Goal: Task Accomplishment & Management: Use online tool/utility

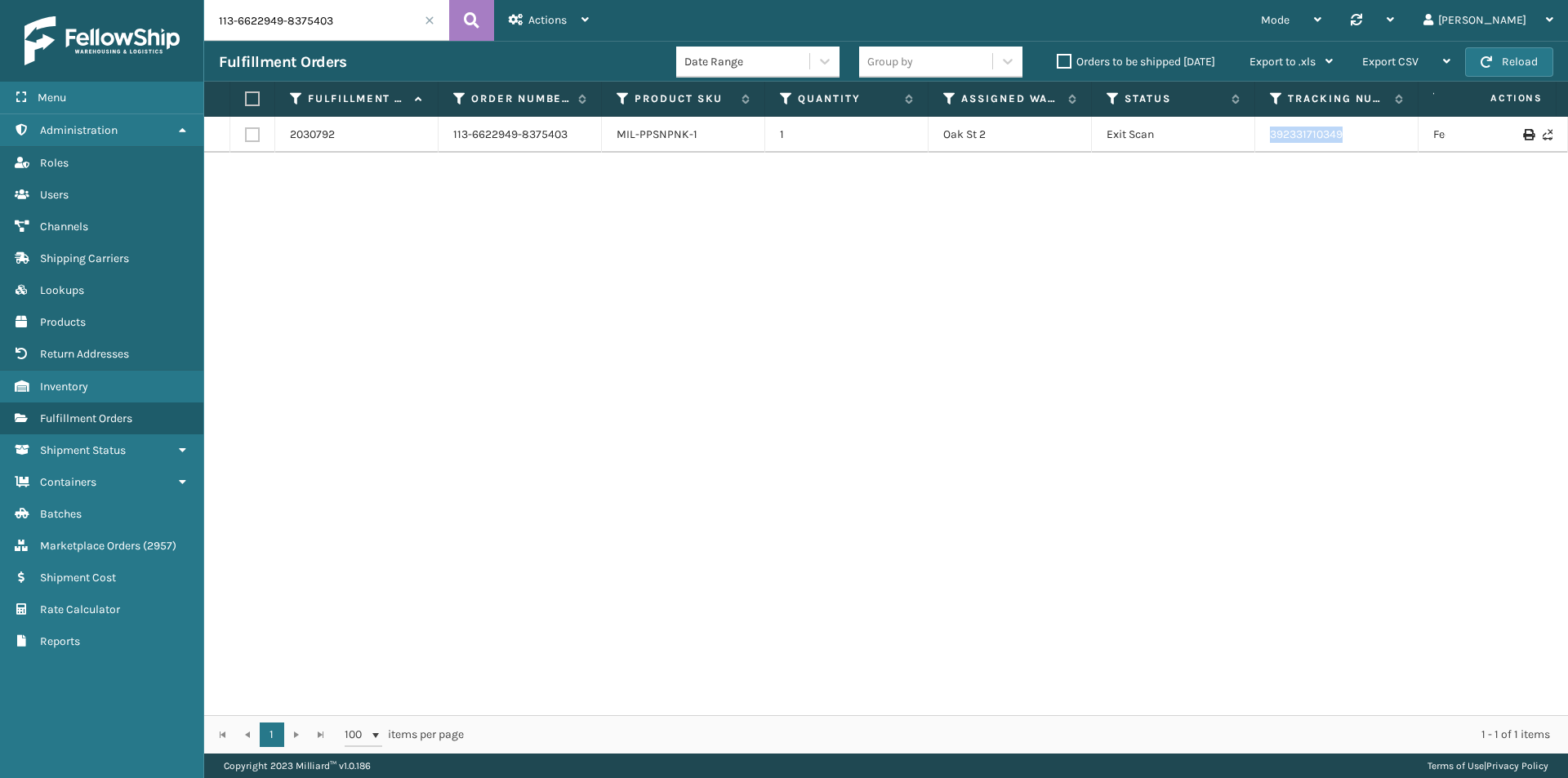
drag, startPoint x: 1358, startPoint y: 146, endPoint x: 1255, endPoint y: 144, distance: 103.0
click at [1255, 144] on tr "2030792 113-6622949-8375403 MIL-PPSNPNK-1 [STREET_ADDRESS] 2 Exit Scan 39233171…" at bounding box center [1118, 135] width 1827 height 36
copy tr "392331710349"
click at [362, 13] on input "113-6622949-8375403" at bounding box center [327, 20] width 245 height 41
paste input "4-1082045-943621"
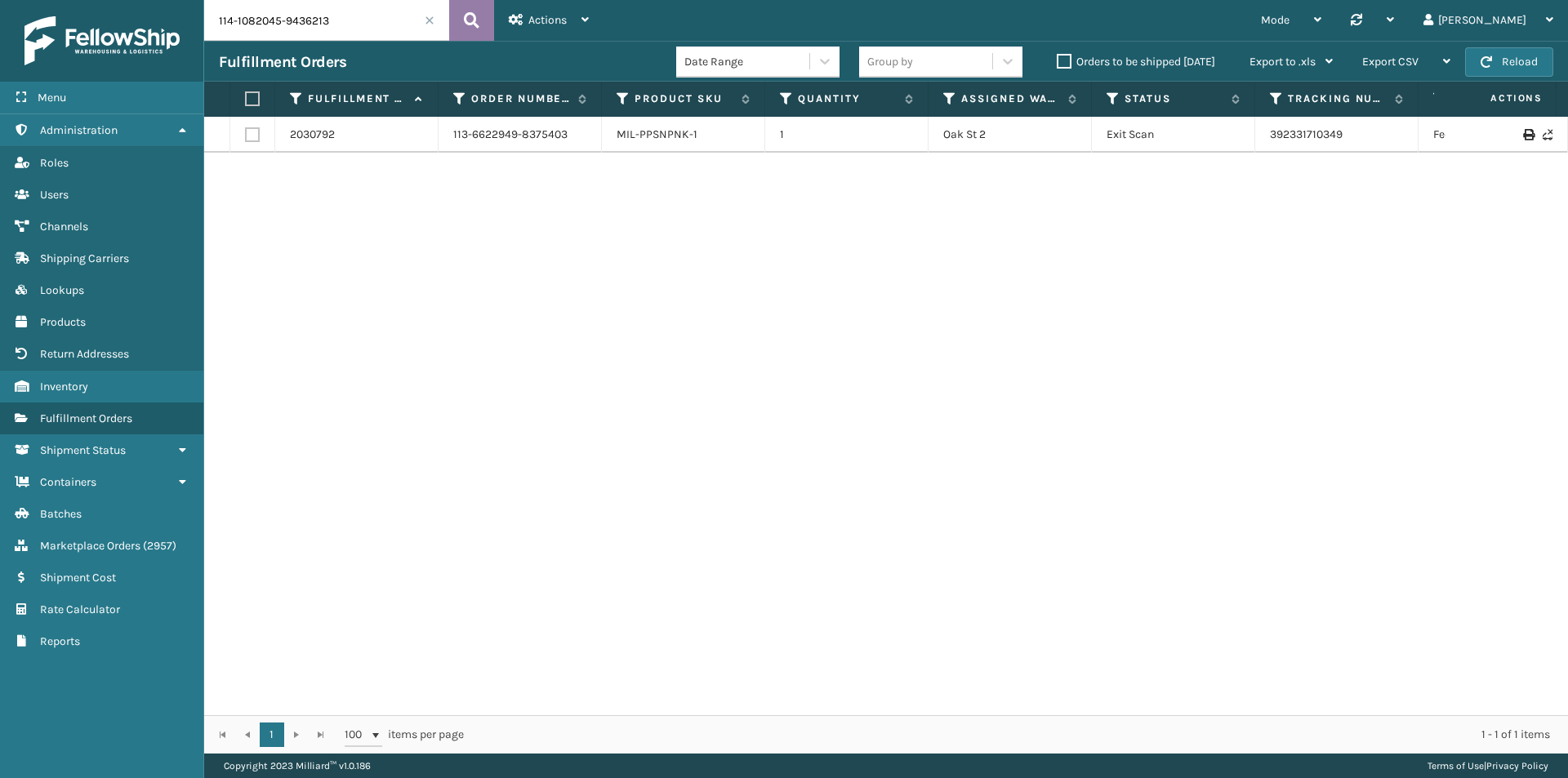
click at [473, 20] on icon at bounding box center [472, 20] width 16 height 25
drag, startPoint x: 1365, startPoint y: 143, endPoint x: 1237, endPoint y: 144, distance: 128.0
click at [1237, 144] on tr "2027582 114-1082045-9436213 MIL-TFSB-Q-A 1 [GEOGRAPHIC_DATA] (Peak Logistics) E…" at bounding box center [1118, 135] width 1827 height 36
copy tr "883716150736"
click at [368, 11] on input "114-1082045-9436213" at bounding box center [327, 20] width 245 height 41
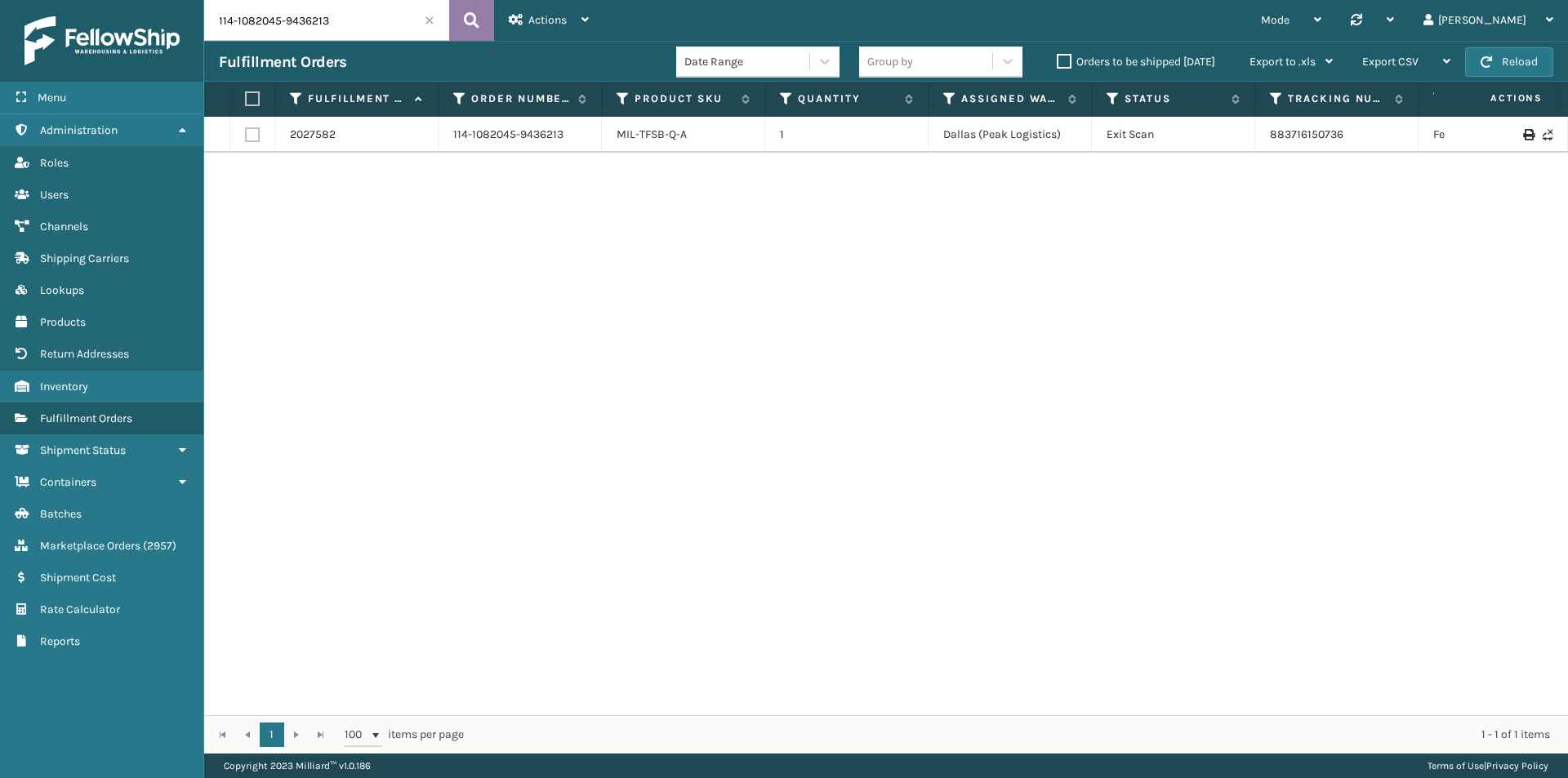
paste input "9744179-95234"
click at [473, 26] on icon at bounding box center [472, 20] width 16 height 25
drag, startPoint x: 1393, startPoint y: 141, endPoint x: 1256, endPoint y: 137, distance: 137.1
click at [1256, 137] on td "392293196160" at bounding box center [1336, 135] width 163 height 36
copy link "392293196160"
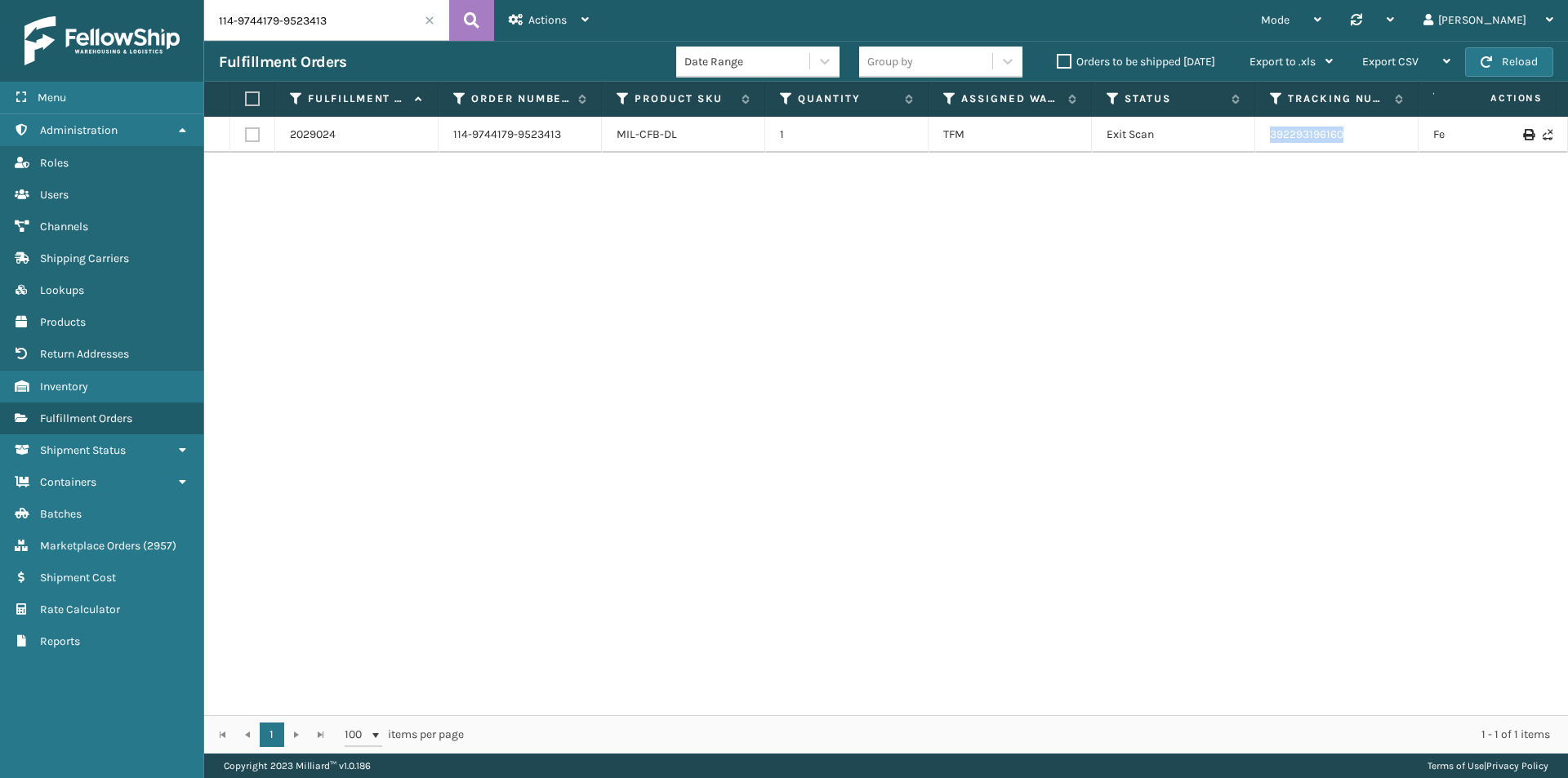
click at [315, 41] on div "Fulfillment Orders Date Range Group by Orders to be shipped [DATE] Export to .x…" at bounding box center [887, 61] width 1364 height 41
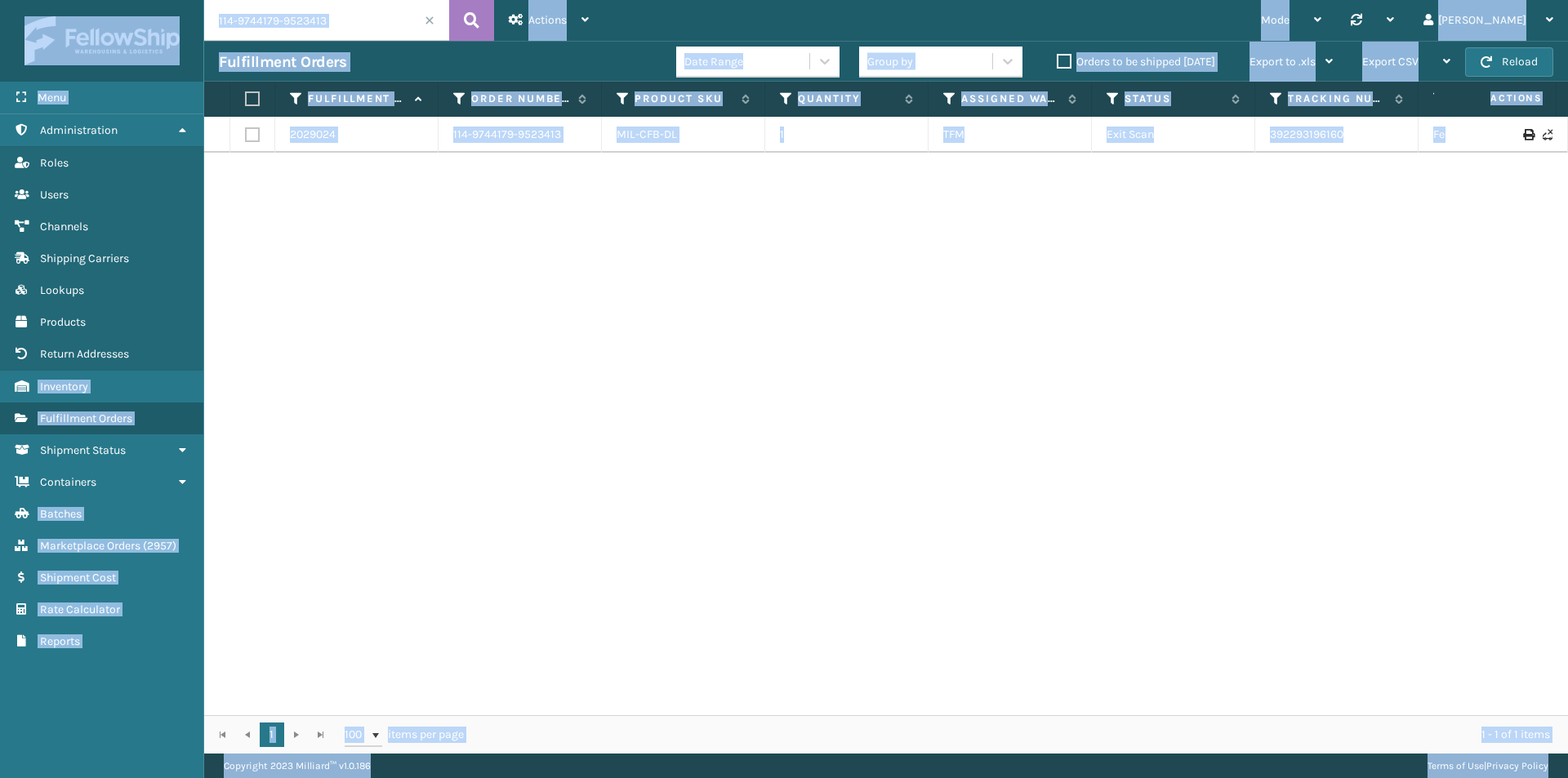
click at [367, 28] on input "114-9744179-9523413" at bounding box center [327, 20] width 245 height 41
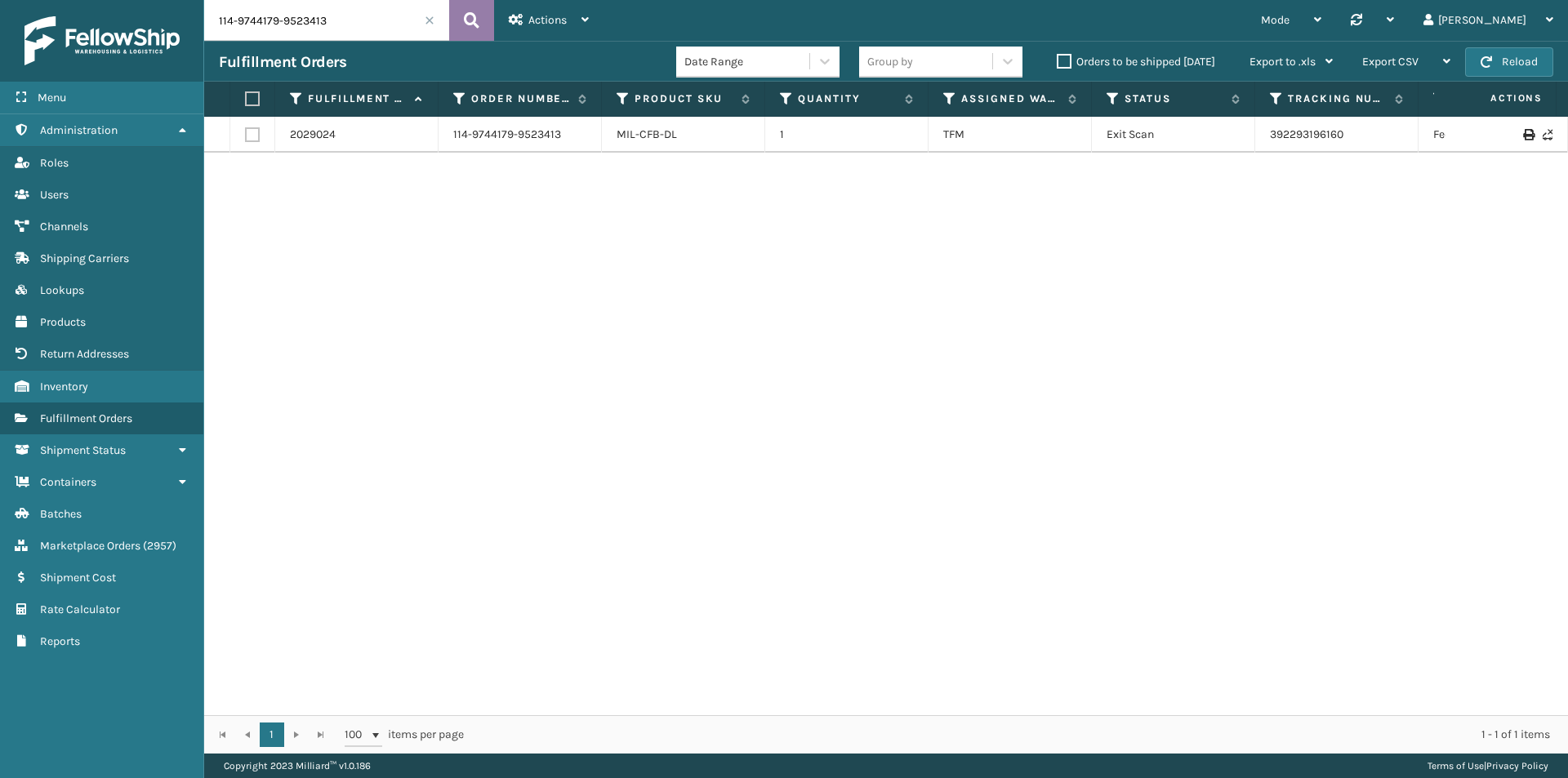
paste input "3-8968726-1494656"
click at [478, 19] on icon at bounding box center [472, 20] width 16 height 25
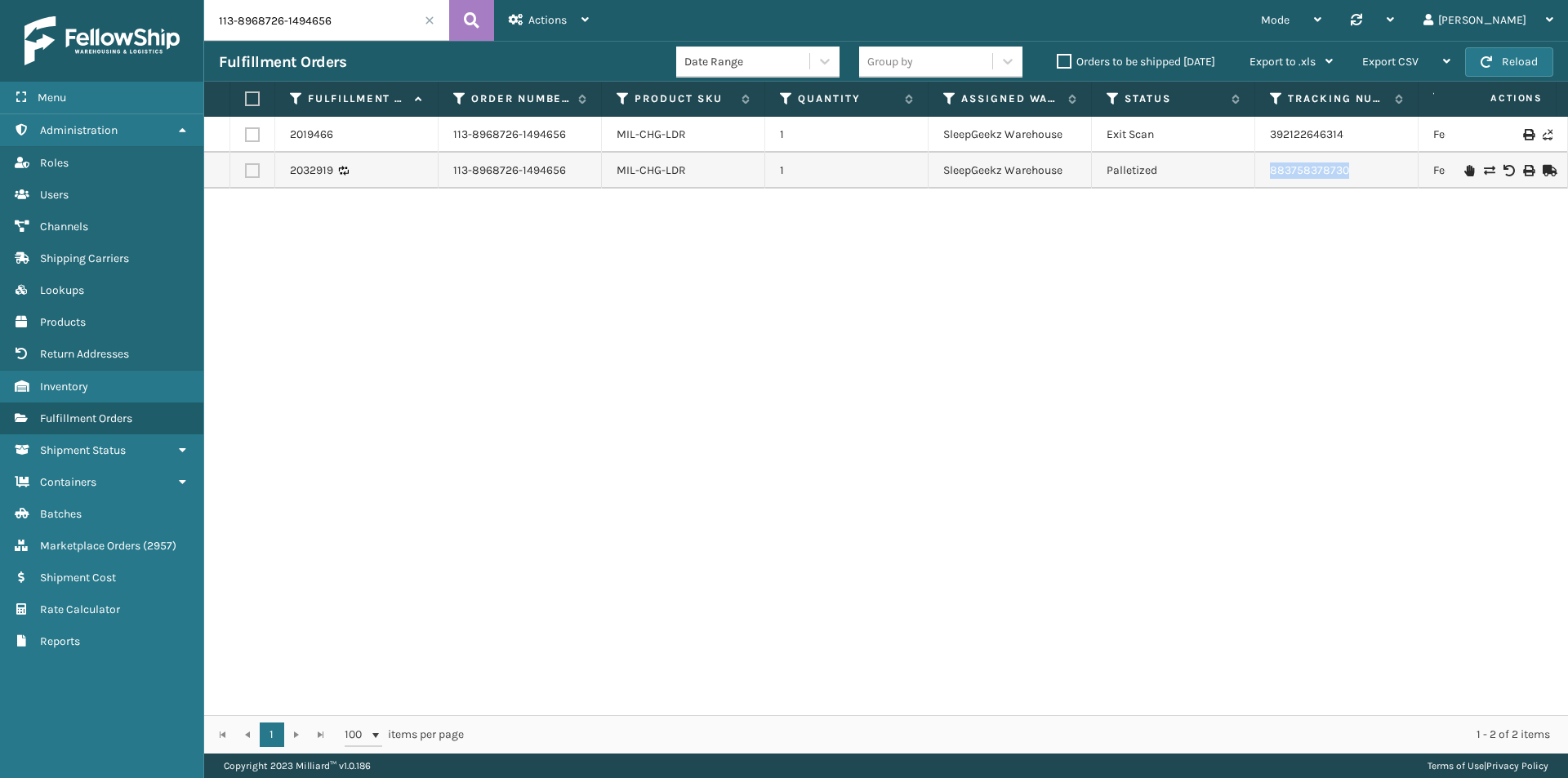
drag, startPoint x: 1357, startPoint y: 172, endPoint x: 1258, endPoint y: 174, distance: 99.0
click at [1258, 174] on td "883758378730" at bounding box center [1336, 170] width 163 height 36
copy link "883758378730"
click at [364, 27] on input "113-8968726-1494656" at bounding box center [327, 20] width 245 height 41
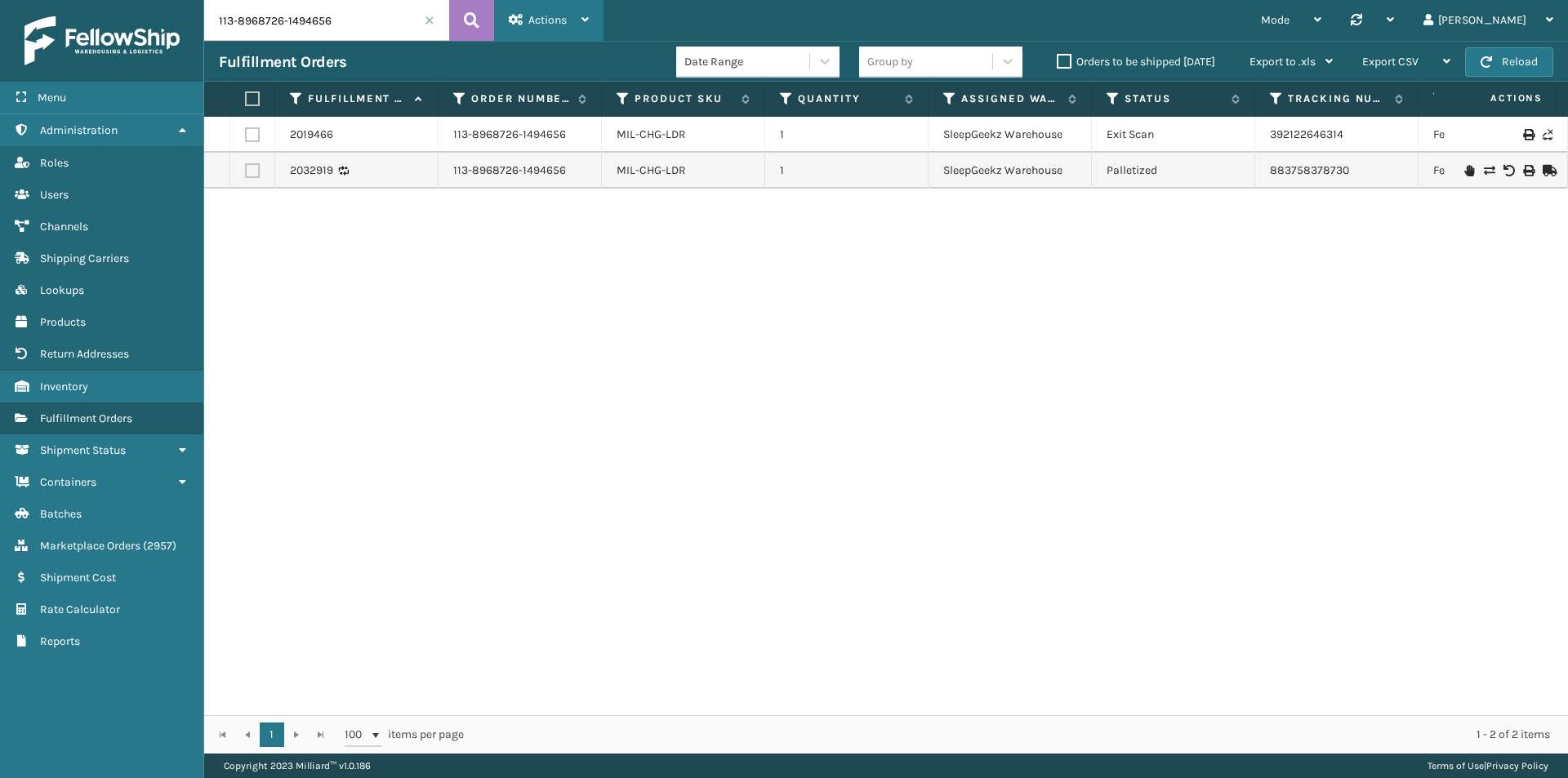
paste input "2510679-1636221"
type input "113-2510679-1636221"
click at [479, 21] on icon at bounding box center [472, 20] width 16 height 25
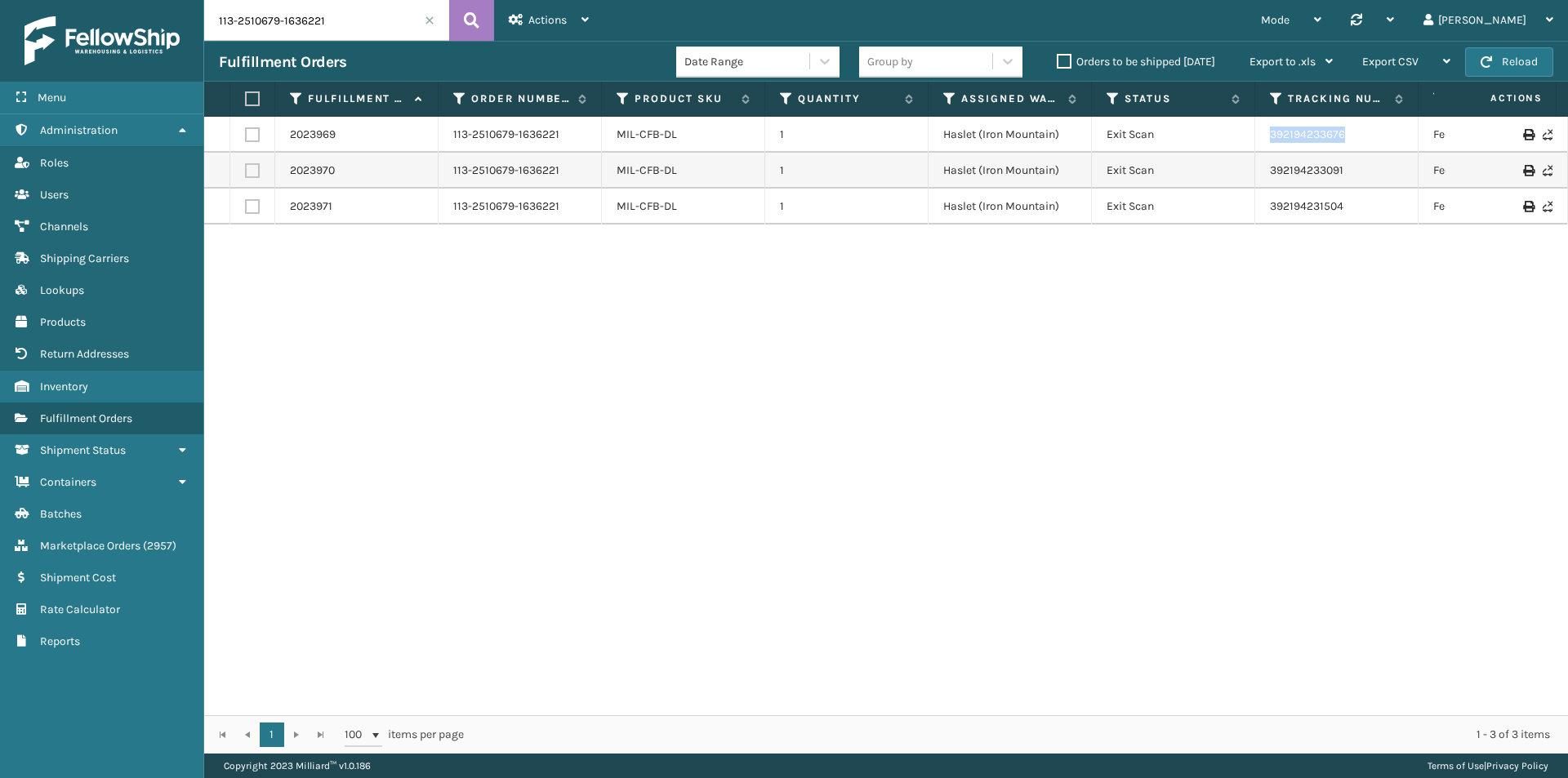
click at [1219, 132] on tr "2023969 113-2510679-1636221 MIL-CFB-DL 1 Haslet ([GEOGRAPHIC_DATA]) Exit Scan 3…" at bounding box center [1118, 135] width 1827 height 36
copy tr "392194233676"
click at [1221, 175] on tr "2023970 113-2510679-1636221 MIL-CFB-DL 1 Haslet ([GEOGRAPHIC_DATA]) Exit Scan 3…" at bounding box center [1118, 170] width 1827 height 36
copy tr "392194233091"
